Goal: Information Seeking & Learning: Learn about a topic

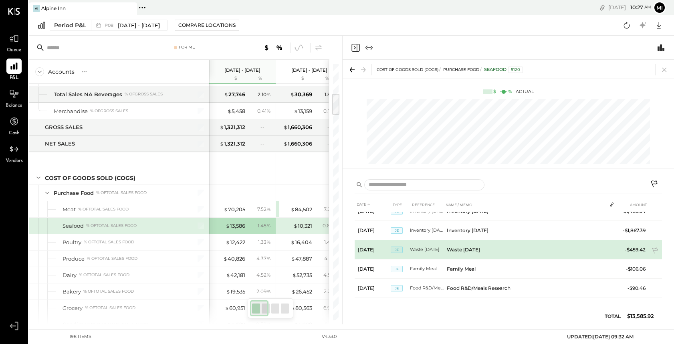
scroll to position [301, 0]
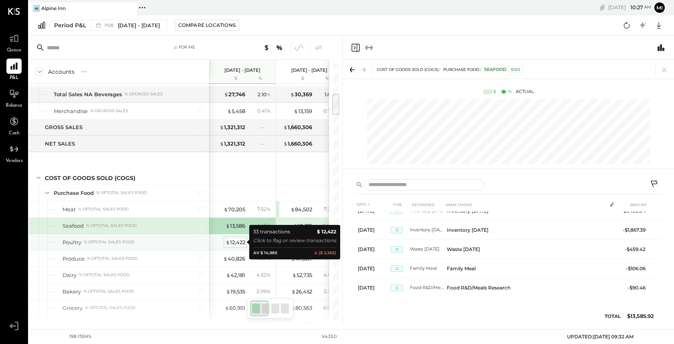
click at [238, 242] on div "$ 12,422" at bounding box center [236, 242] width 20 height 8
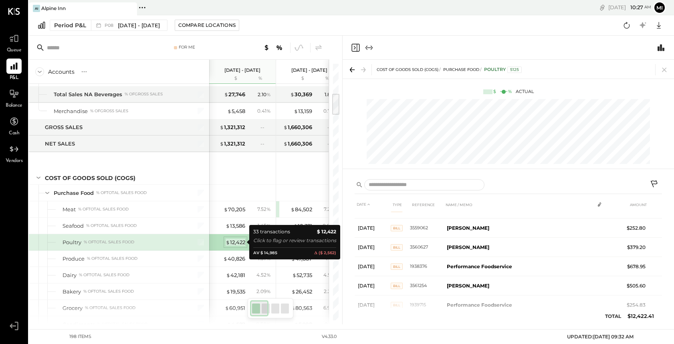
scroll to position [336, 0]
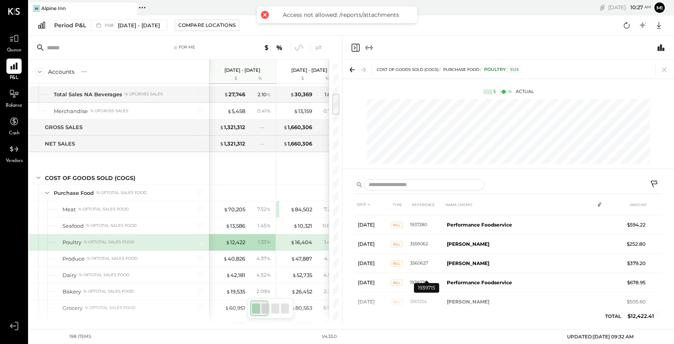
scroll to position [336, 0]
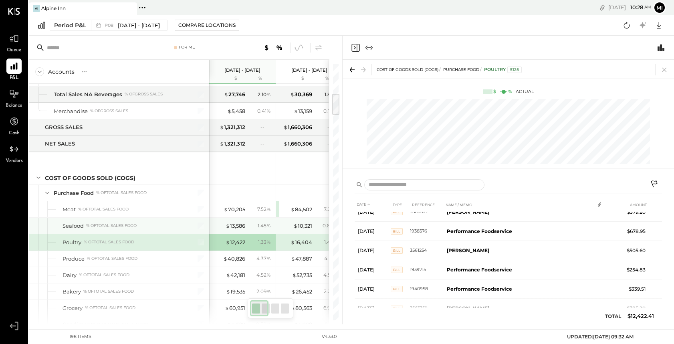
click at [256, 226] on div "1.45 %" at bounding box center [260, 225] width 26 height 7
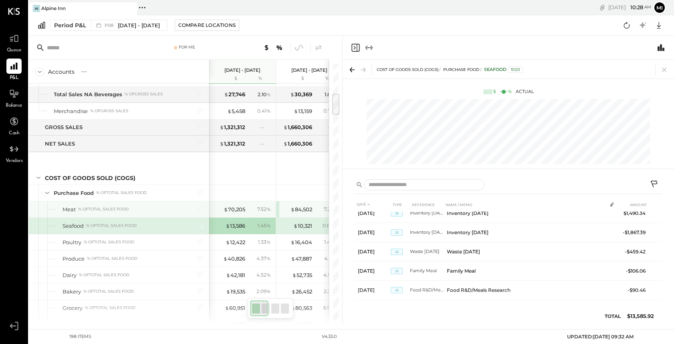
click at [254, 208] on div "7.52 %" at bounding box center [260, 209] width 26 height 7
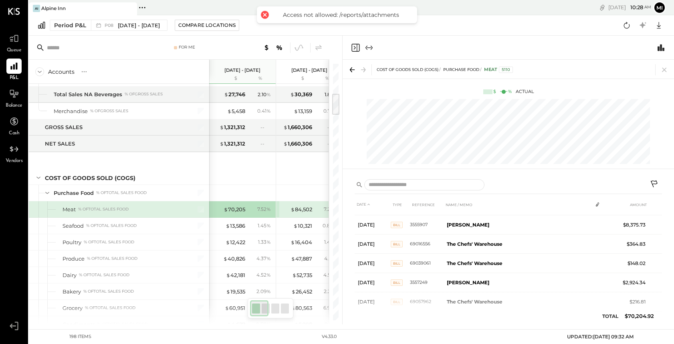
scroll to position [336, 0]
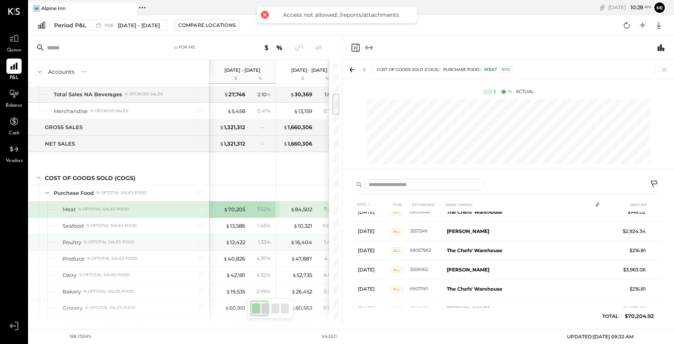
click at [244, 247] on div "$ 12,422 1.33 %" at bounding box center [243, 242] width 60 height 16
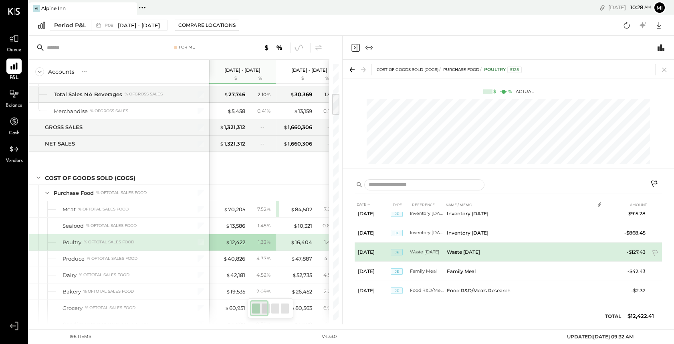
scroll to position [550, 0]
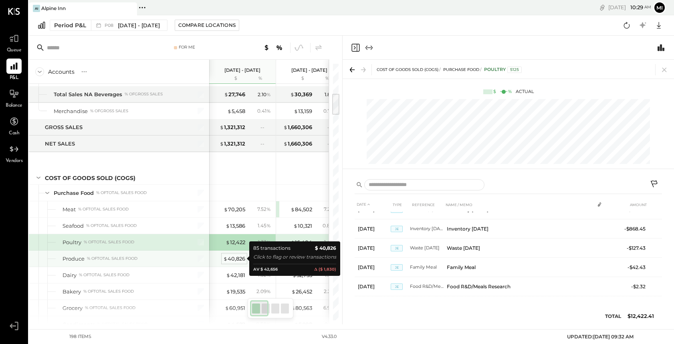
click at [231, 256] on div "$ 40,826" at bounding box center [234, 259] width 22 height 8
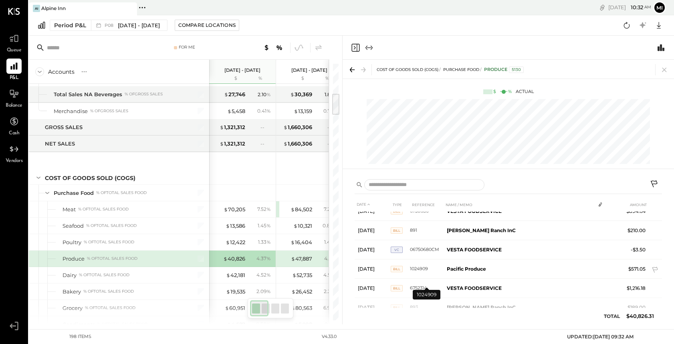
scroll to position [918, 0]
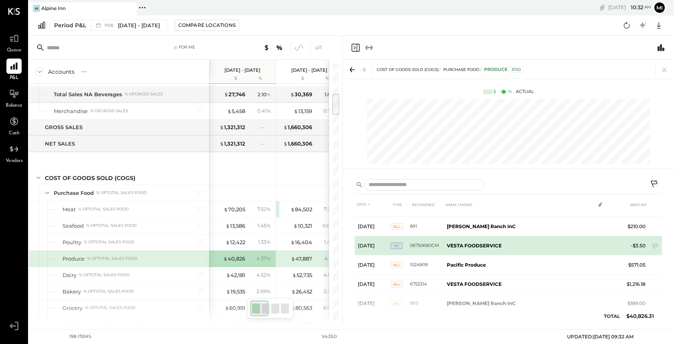
click at [396, 244] on span "VC" at bounding box center [397, 245] width 12 height 6
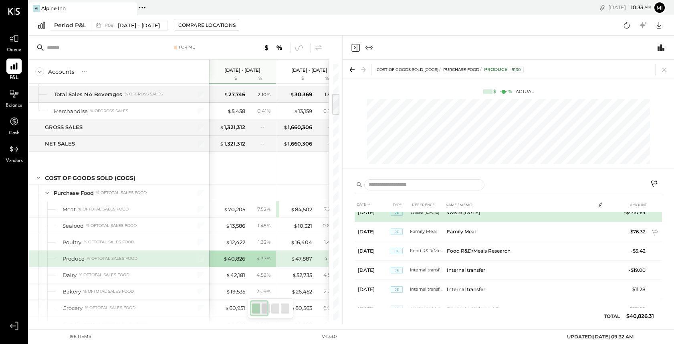
scroll to position [1530, 0]
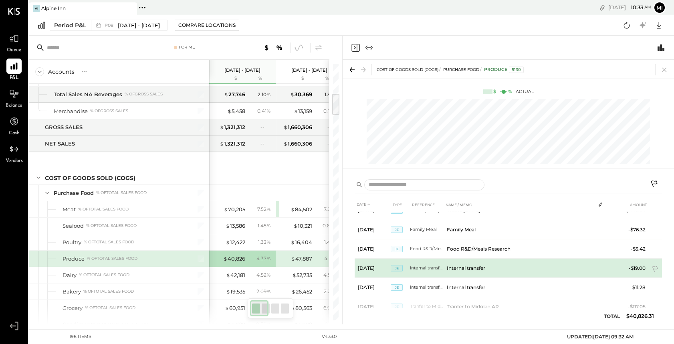
click at [463, 271] on td "Internal transfer" at bounding box center [518, 267] width 151 height 19
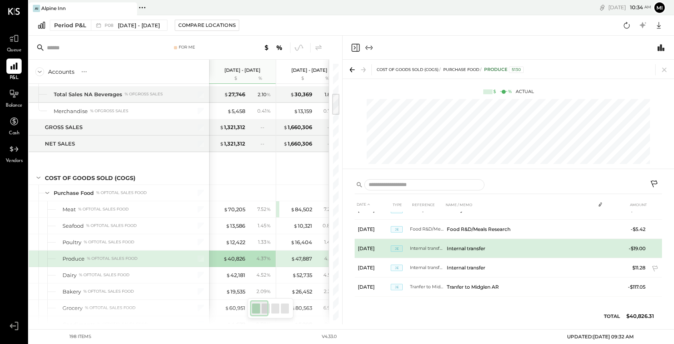
scroll to position [1550, 0]
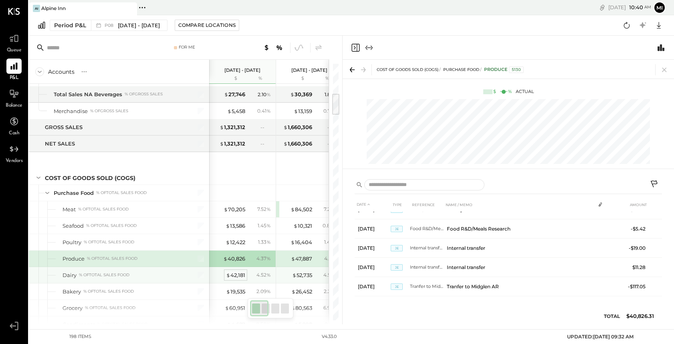
click at [236, 274] on div "$ 42,181" at bounding box center [235, 275] width 19 height 8
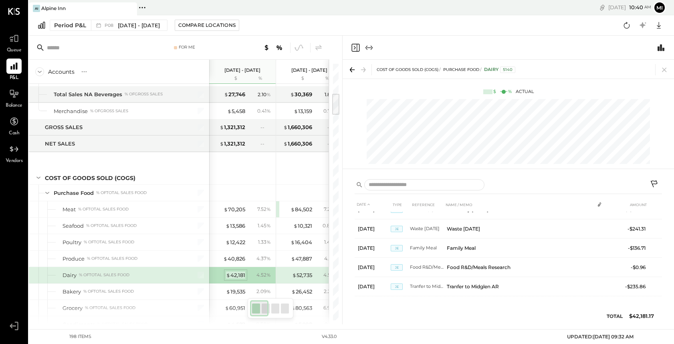
scroll to position [1320, 0]
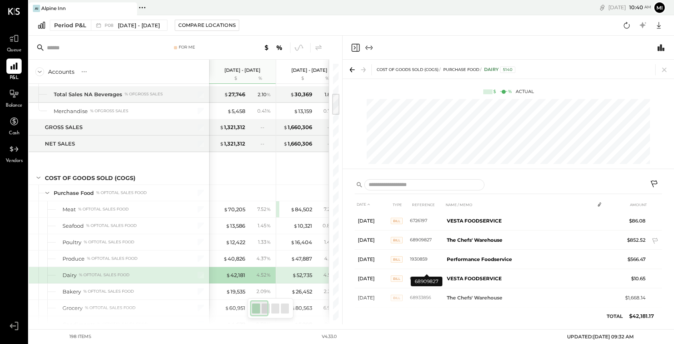
scroll to position [107, 0]
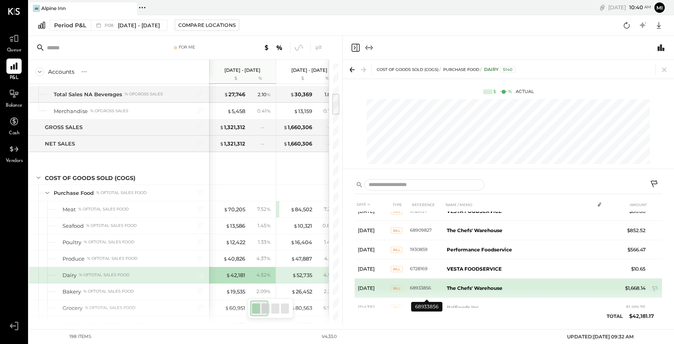
click at [437, 285] on td "68933856" at bounding box center [427, 287] width 34 height 19
